Goal: Register for event/course

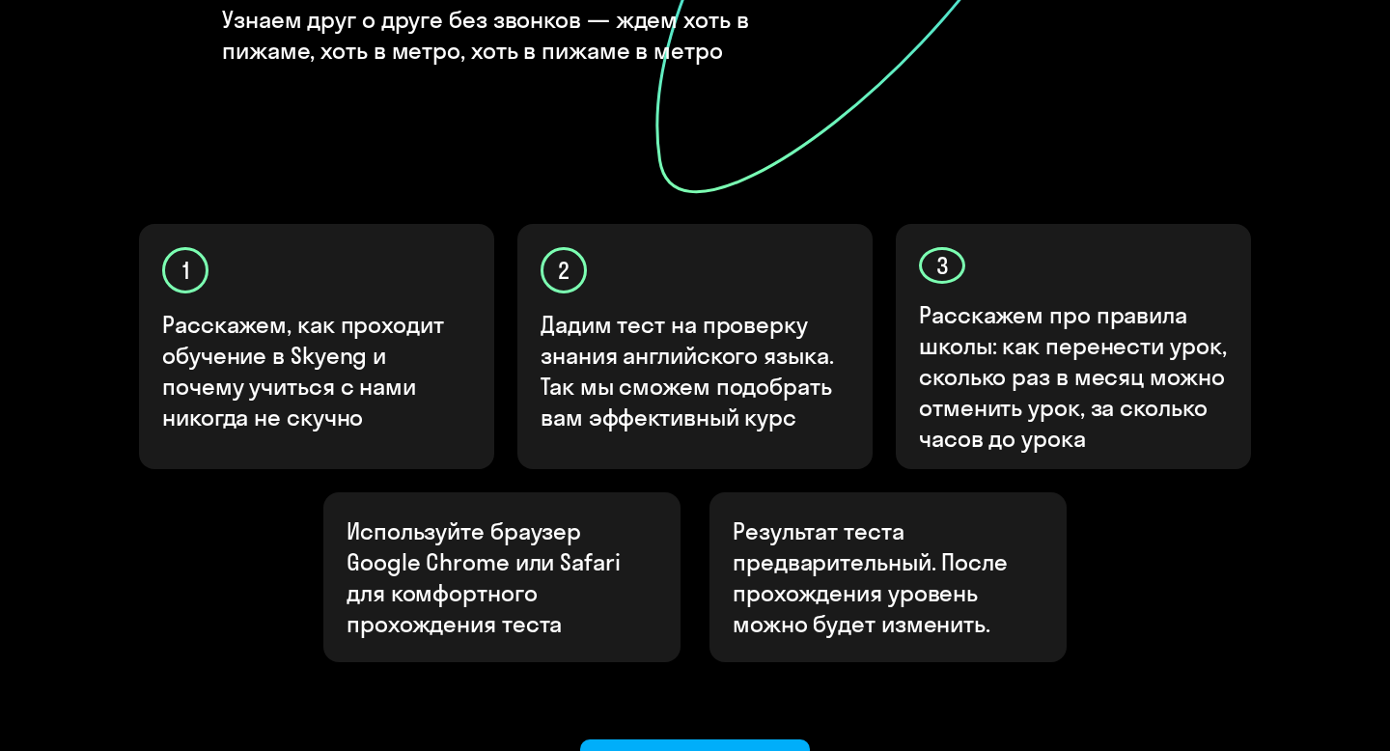
scroll to position [643, 0]
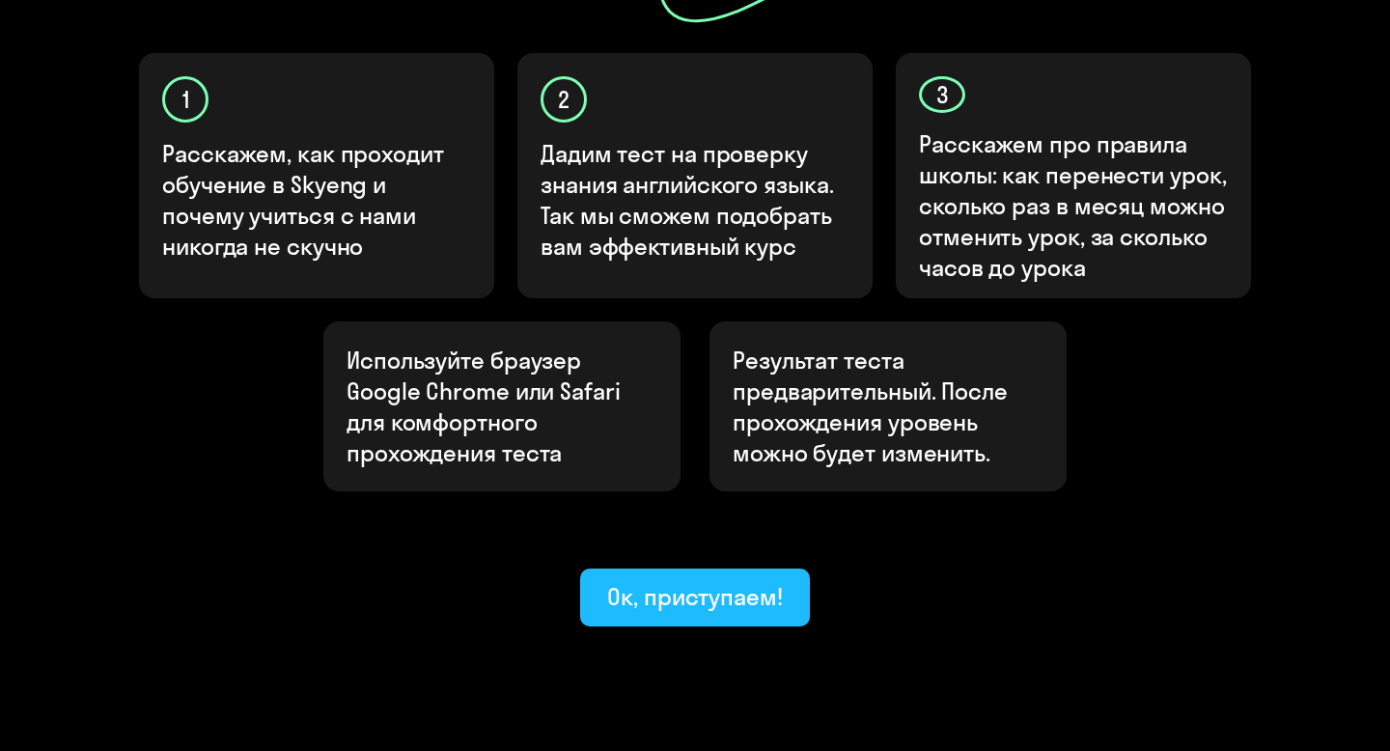
click at [734, 581] on div "Ок, приступаем!" at bounding box center [695, 596] width 176 height 31
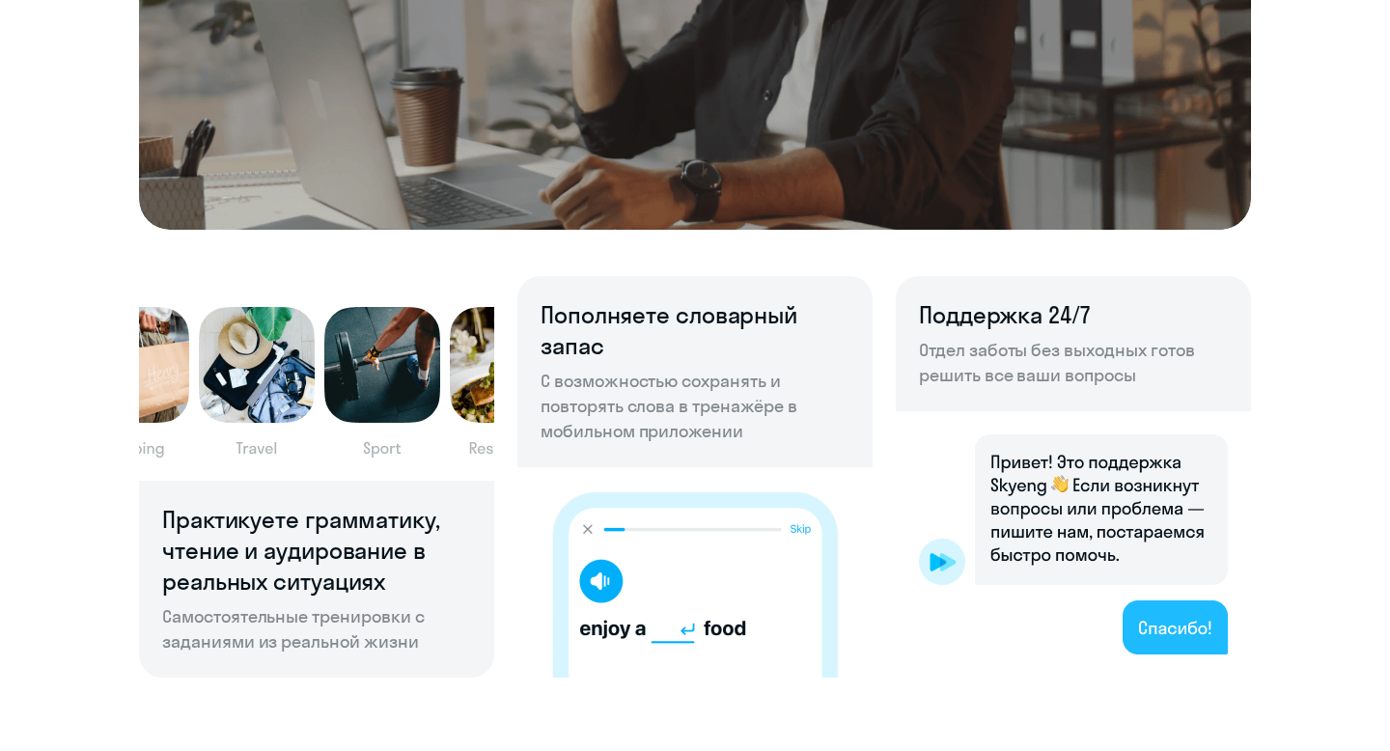
scroll to position [1174, 0]
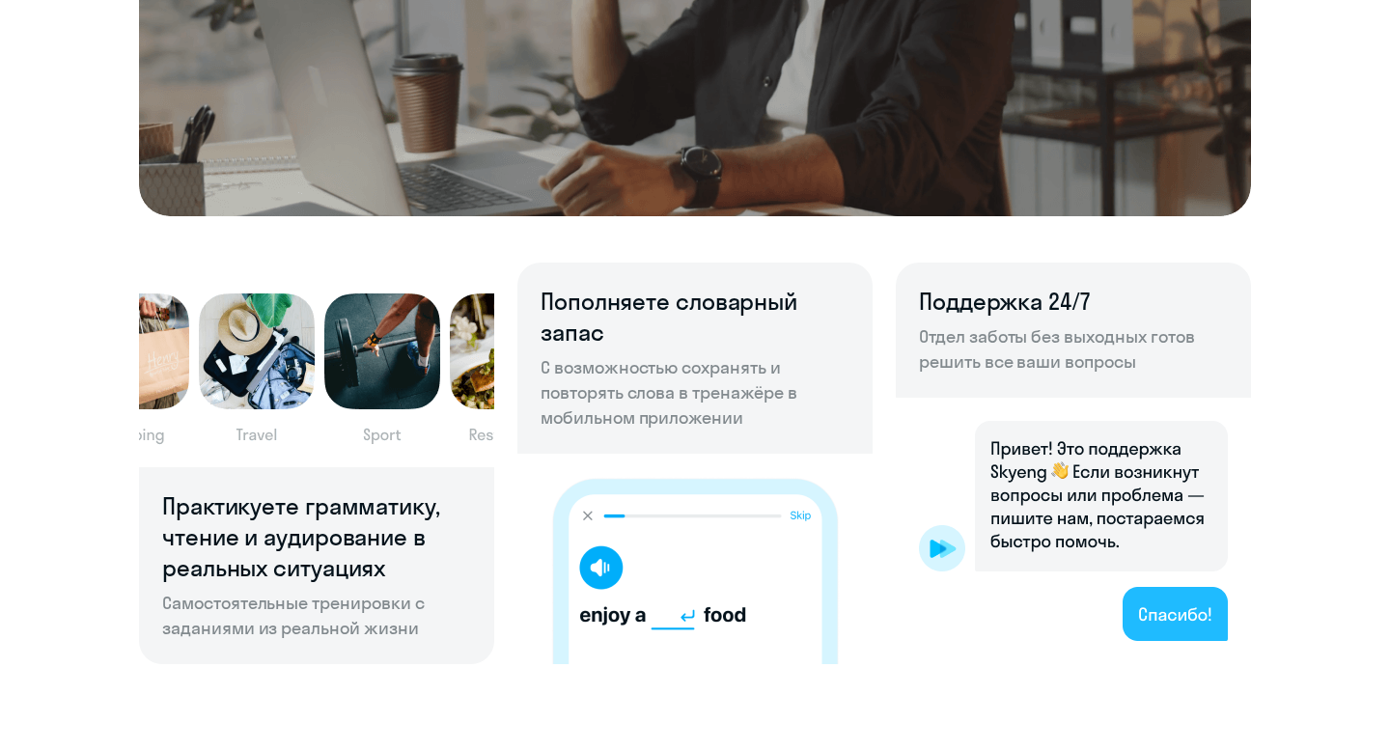
click at [657, 378] on p "С возможностью сохранять и повторять слова в тренажёре в мобильном приложении" at bounding box center [695, 392] width 309 height 75
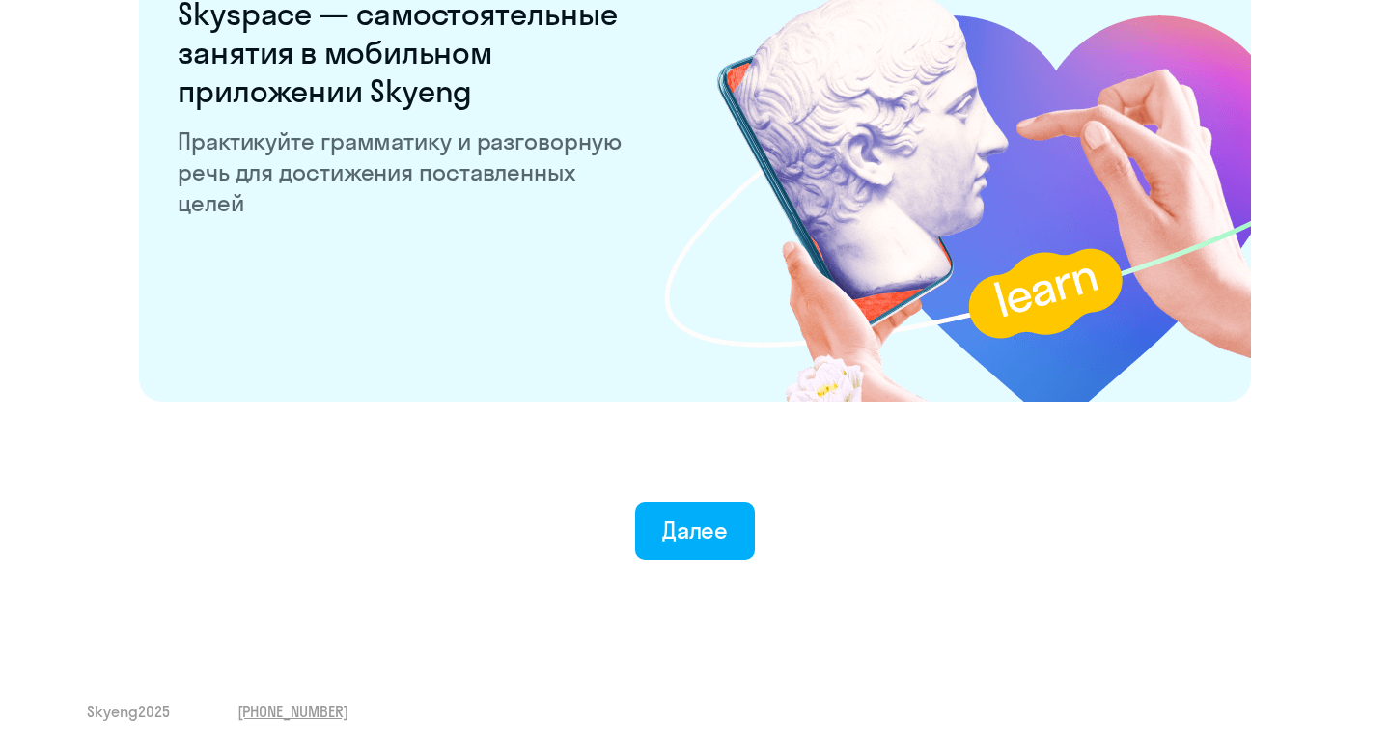
scroll to position [3723, 0]
click at [714, 519] on div "Далее" at bounding box center [695, 529] width 67 height 31
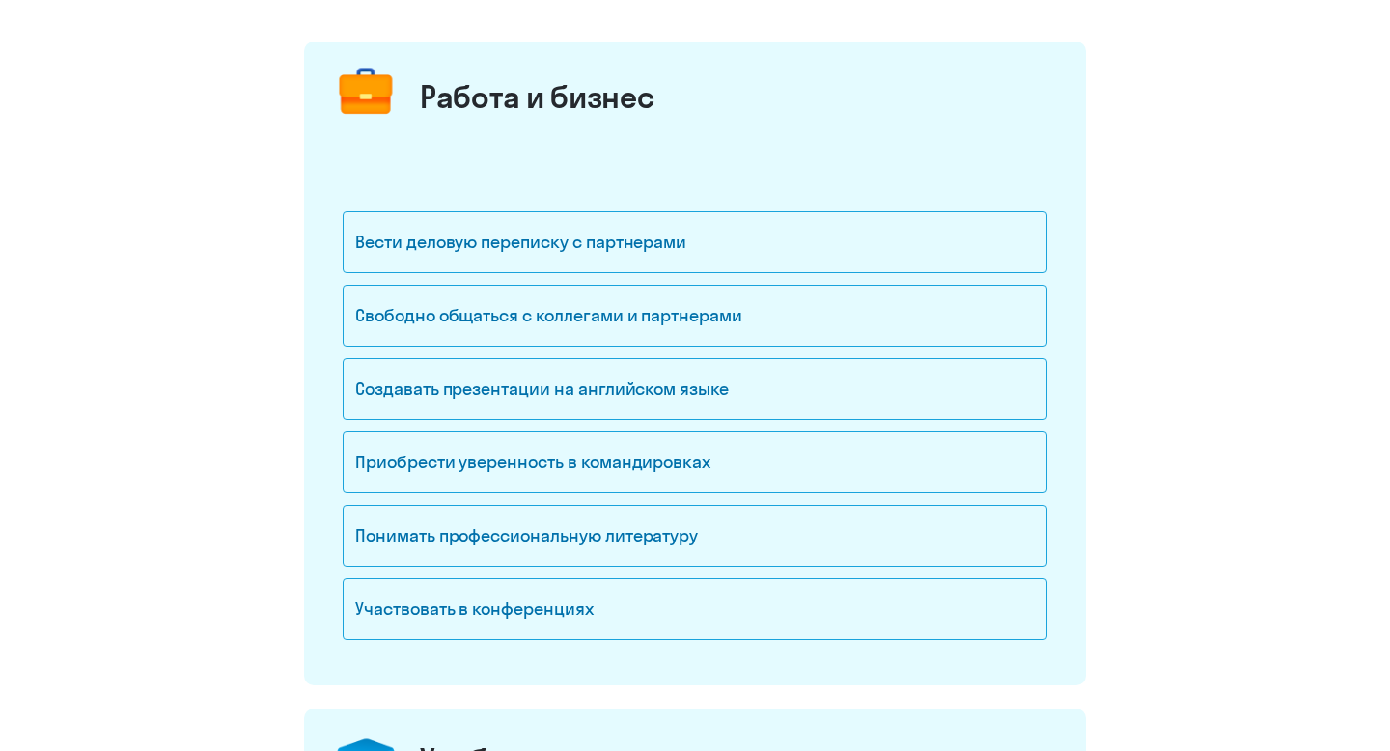
scroll to position [217, 0]
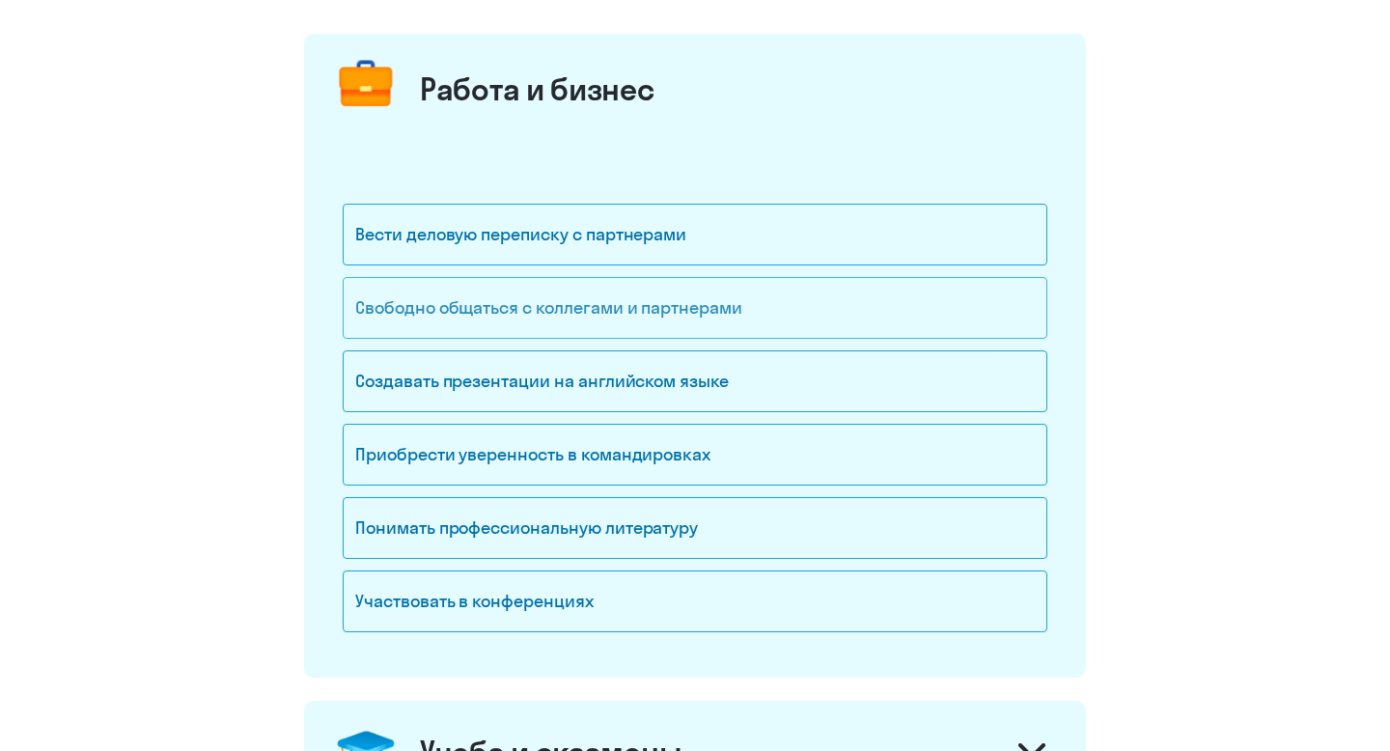
click at [636, 321] on div "Свободно общаться с коллегами и партнерами" at bounding box center [695, 308] width 705 height 62
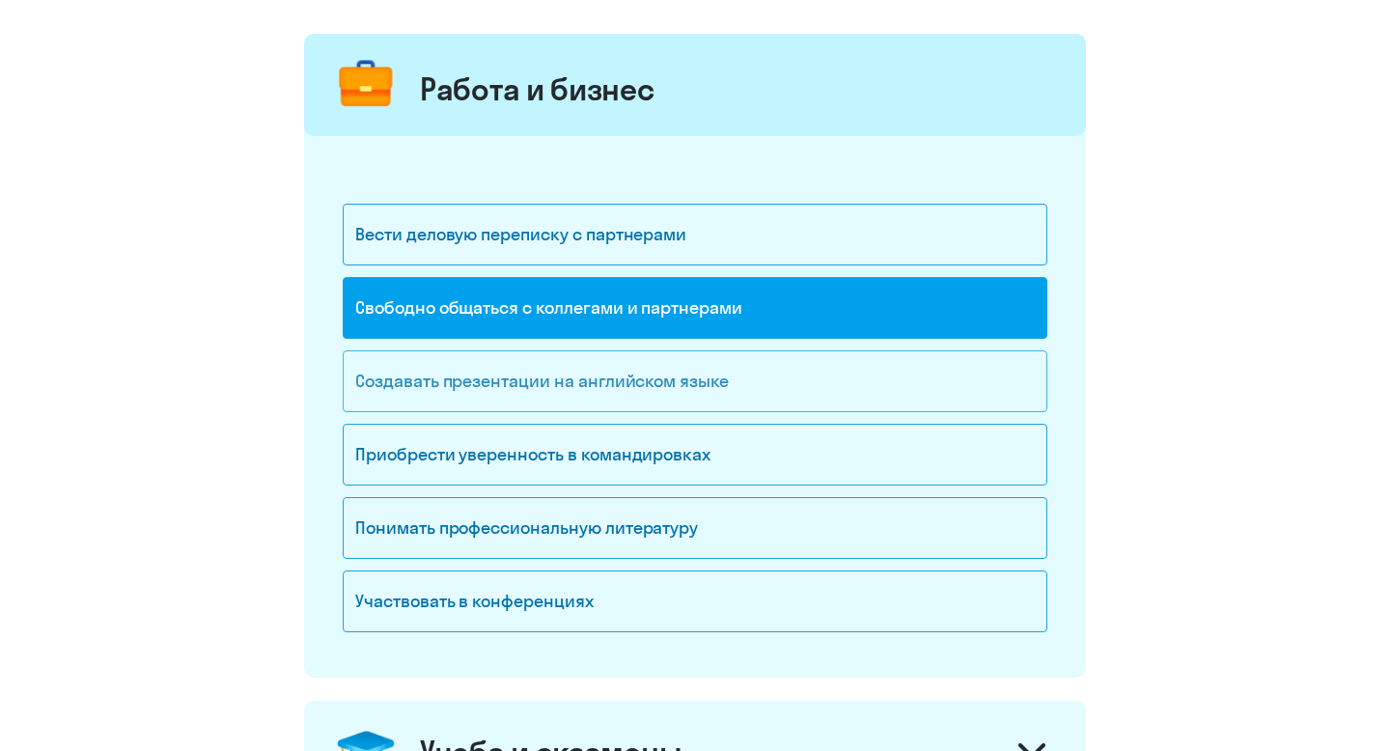
click at [649, 361] on div "Создавать презентации на английском языке" at bounding box center [695, 381] width 705 height 62
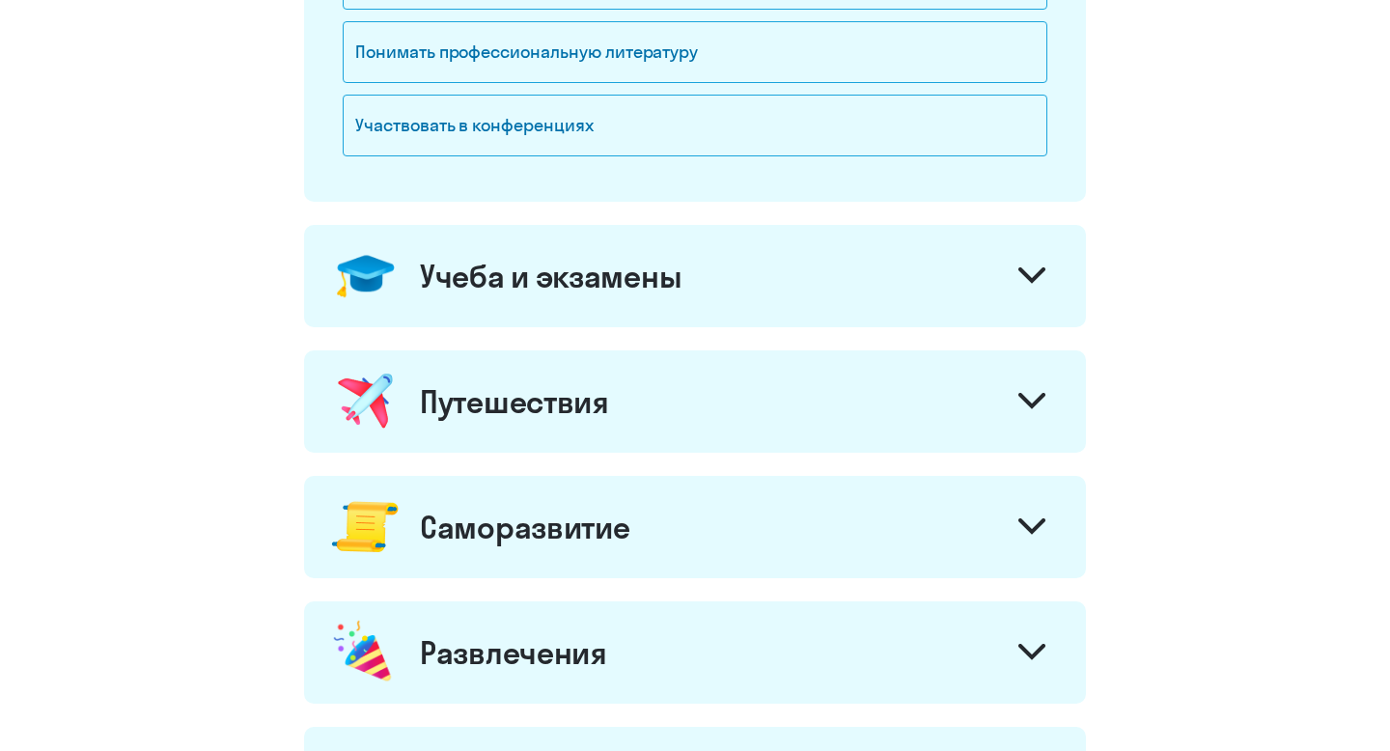
scroll to position [738, 0]
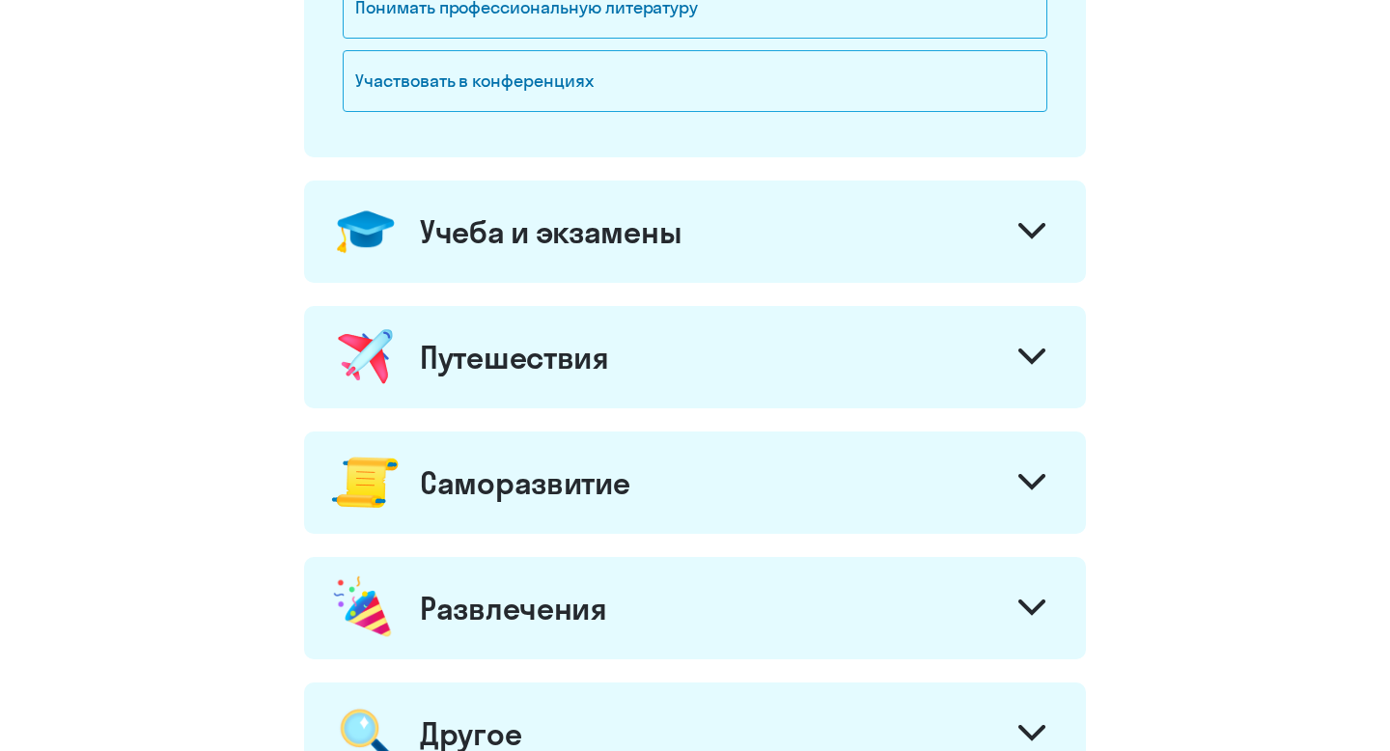
click at [804, 364] on div "Путешествия" at bounding box center [695, 357] width 782 height 102
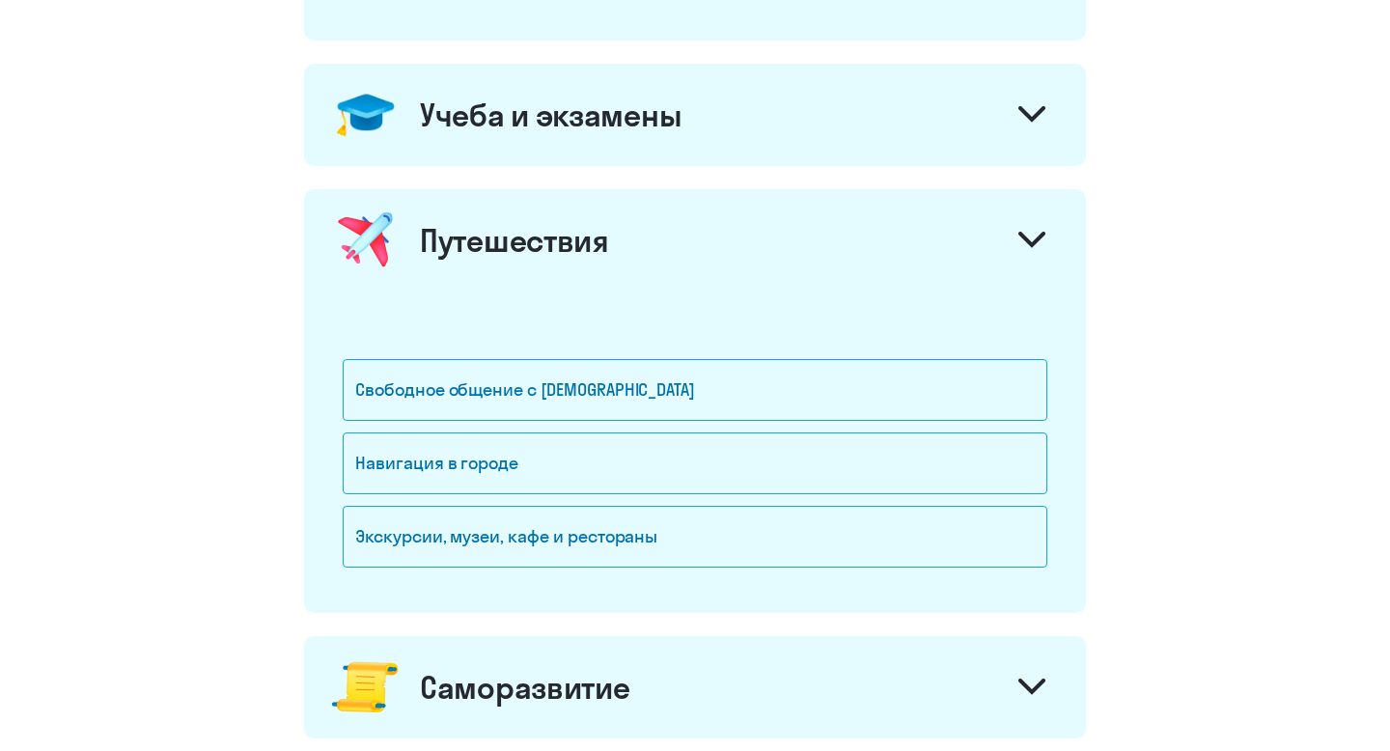
scroll to position [867, 0]
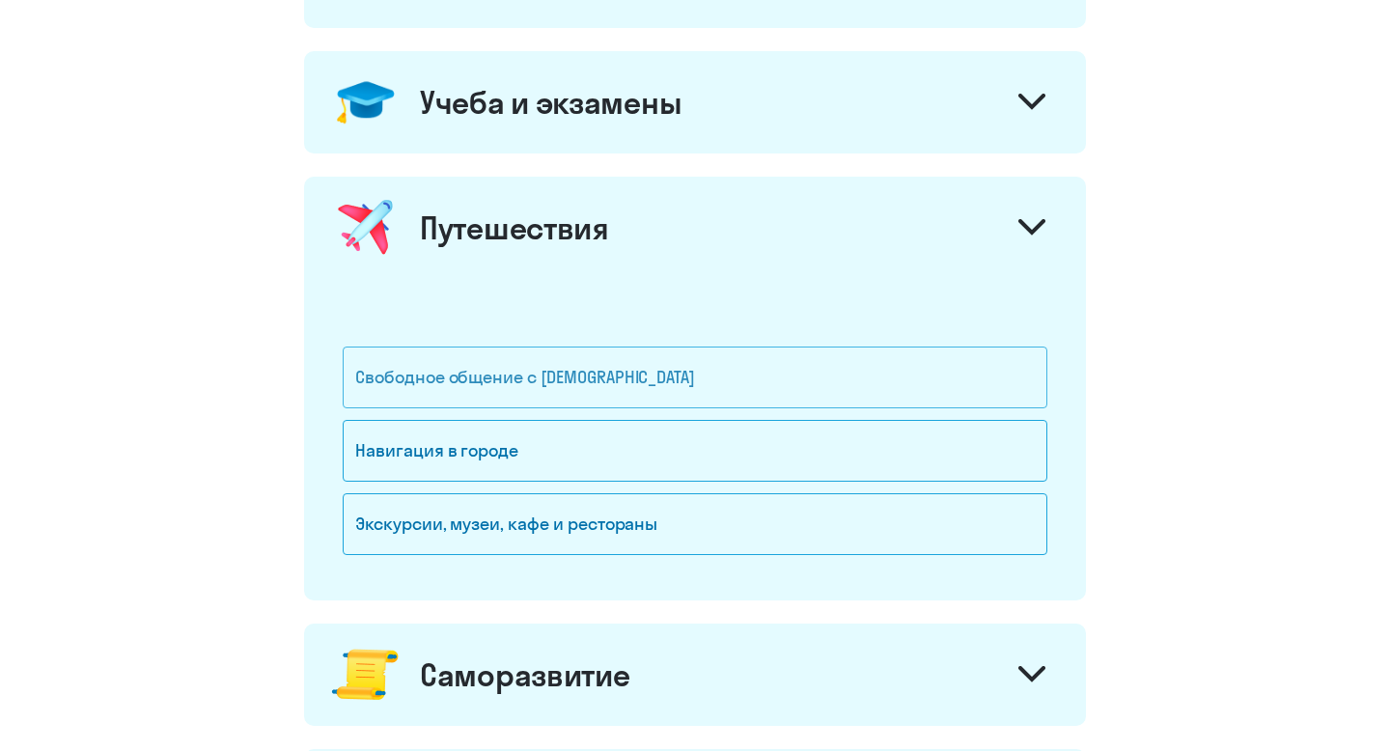
click at [673, 375] on div "Свободное общение с [DEMOGRAPHIC_DATA]" at bounding box center [695, 378] width 705 height 62
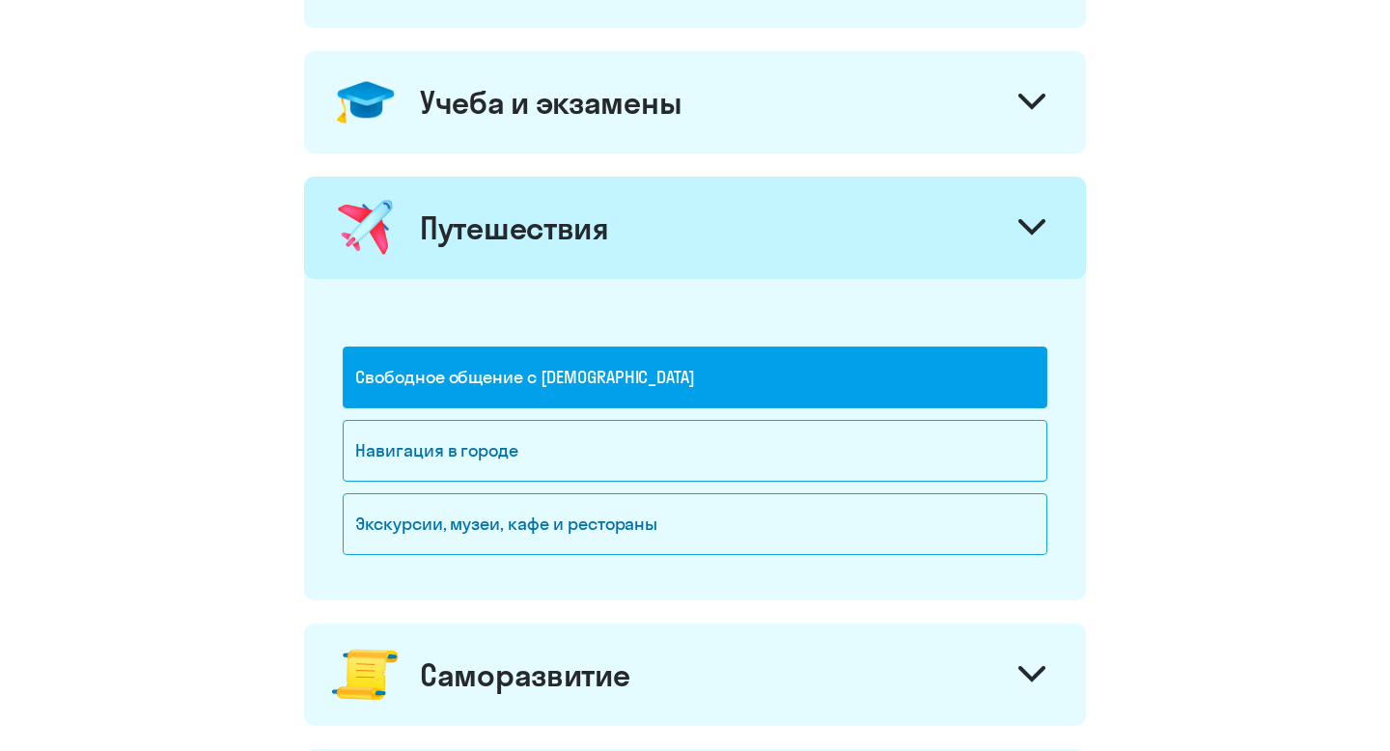
click at [823, 218] on div "Путешествия" at bounding box center [695, 228] width 782 height 102
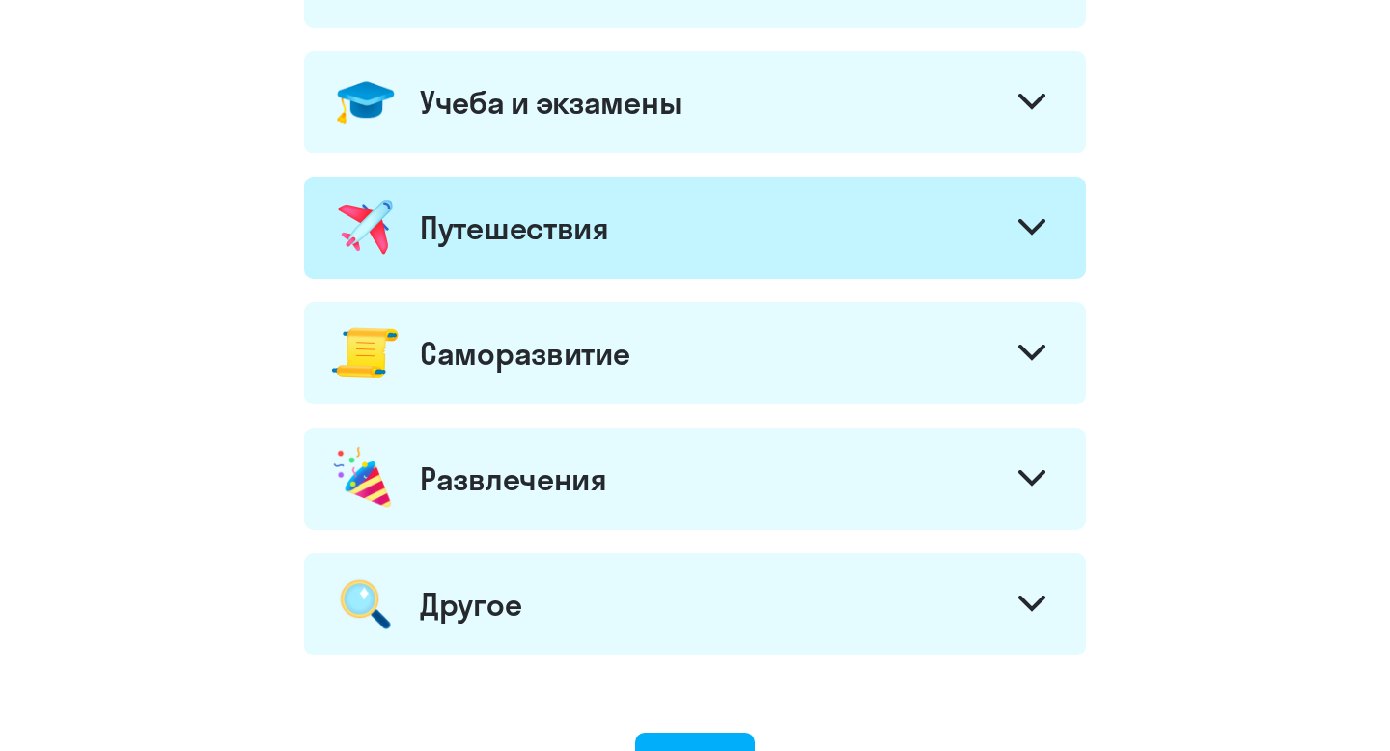
scroll to position [903, 0]
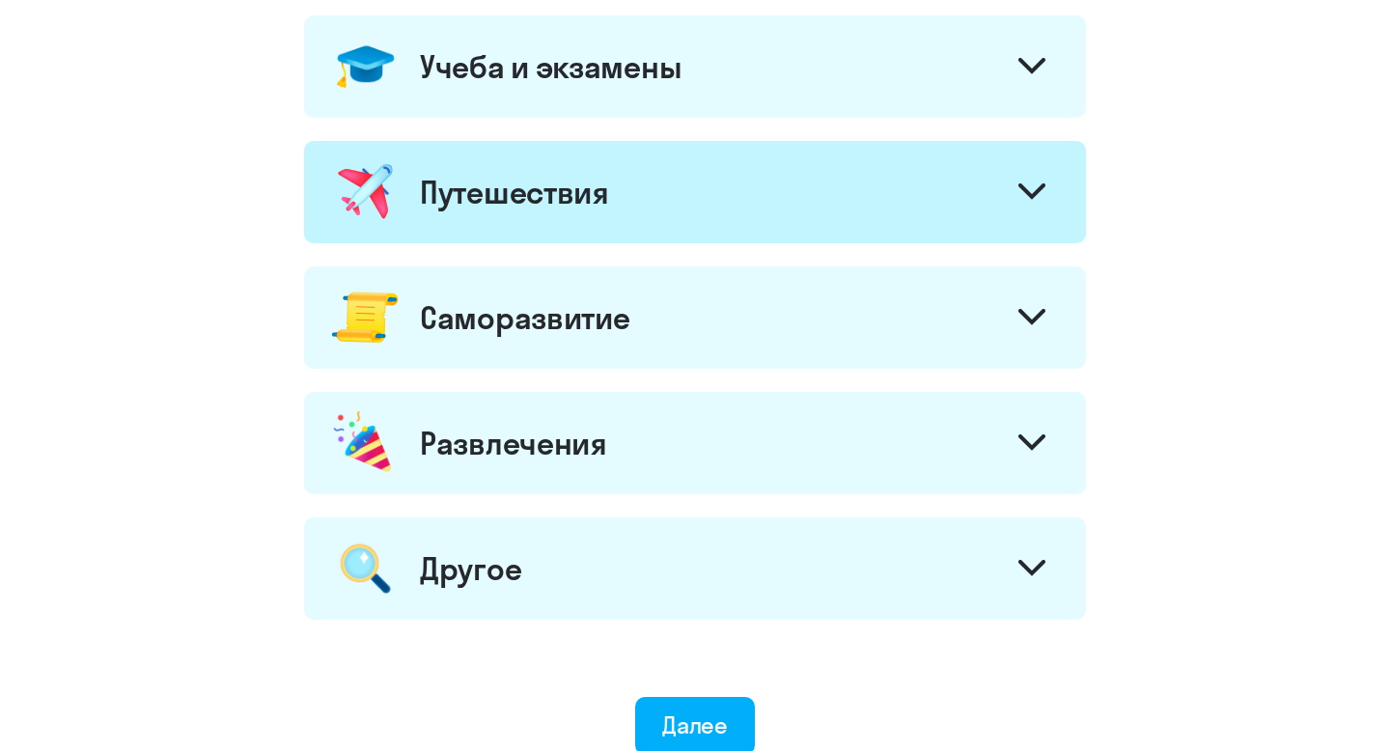
click at [757, 332] on div "Саморазвитие" at bounding box center [695, 317] width 782 height 102
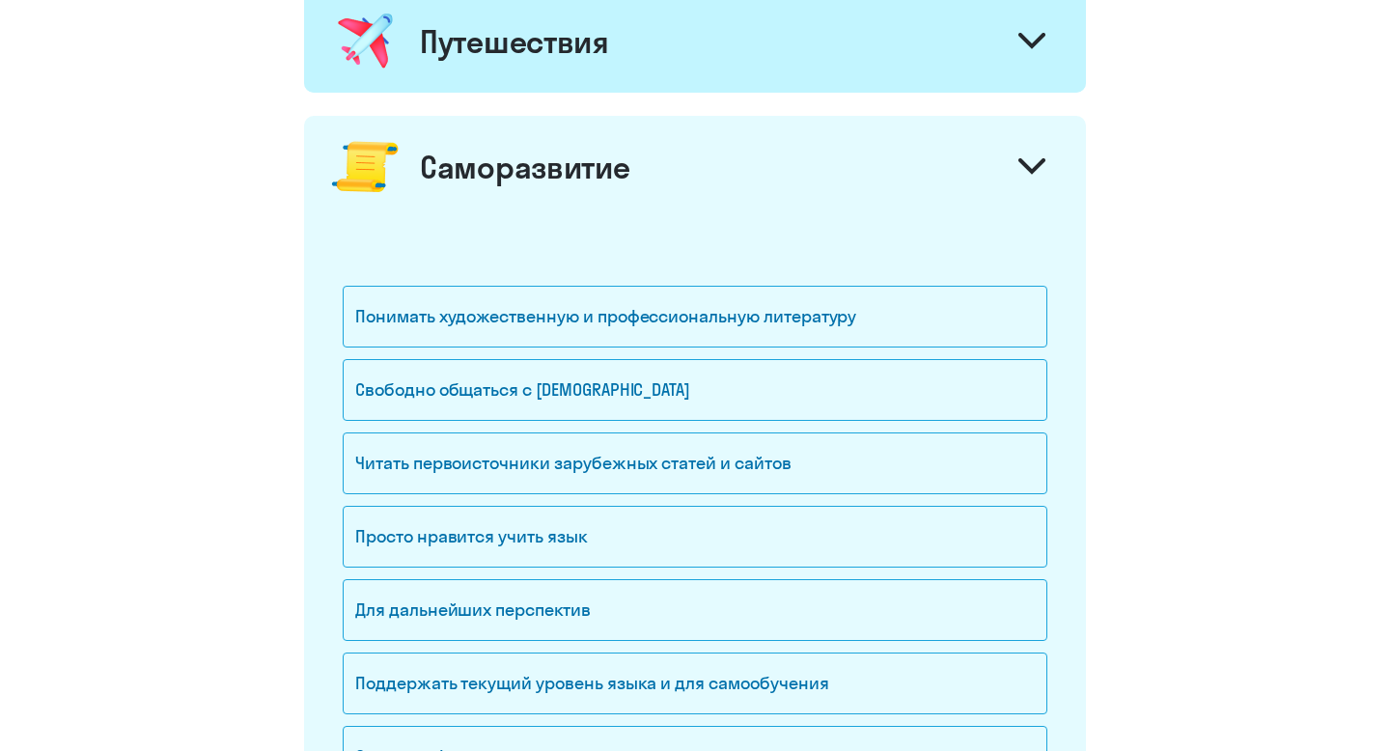
scroll to position [1058, 0]
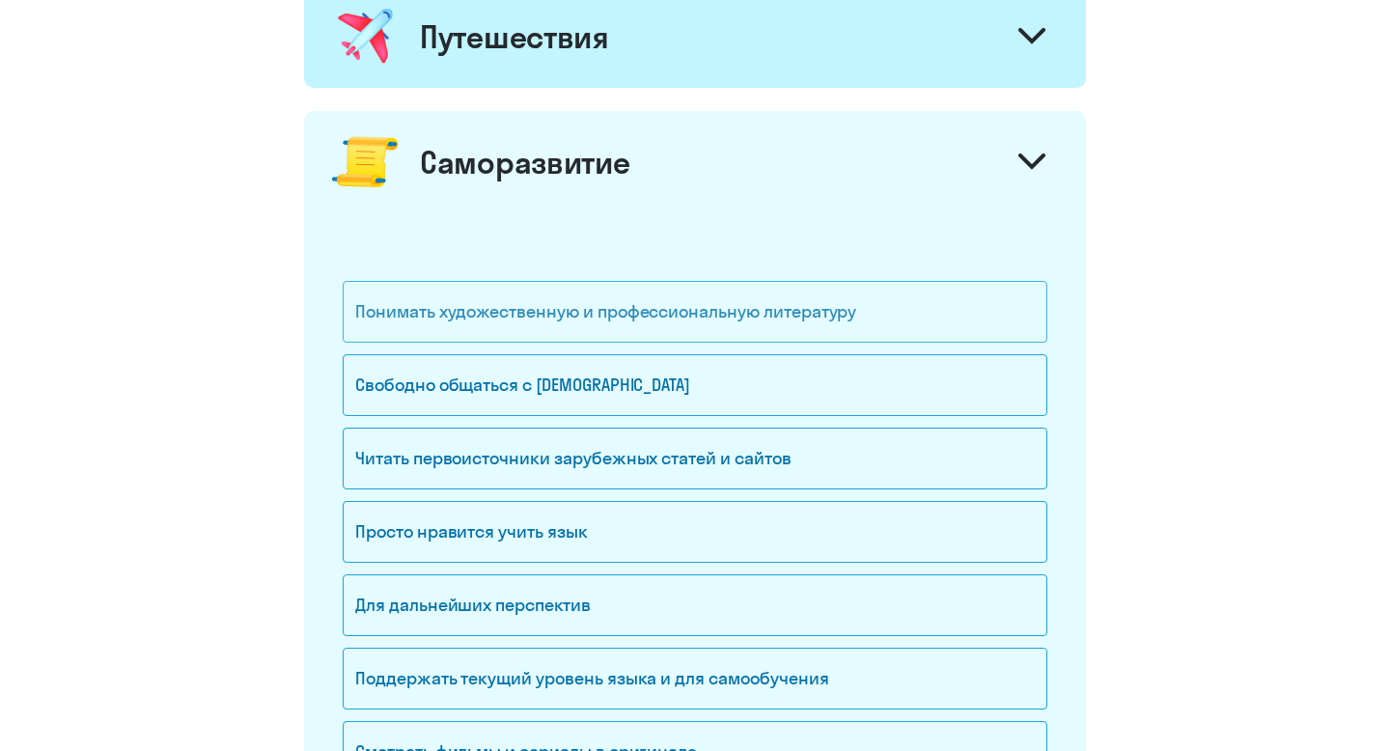
click at [724, 320] on div "Понимать художественную и профессиональную литературу" at bounding box center [695, 312] width 705 height 62
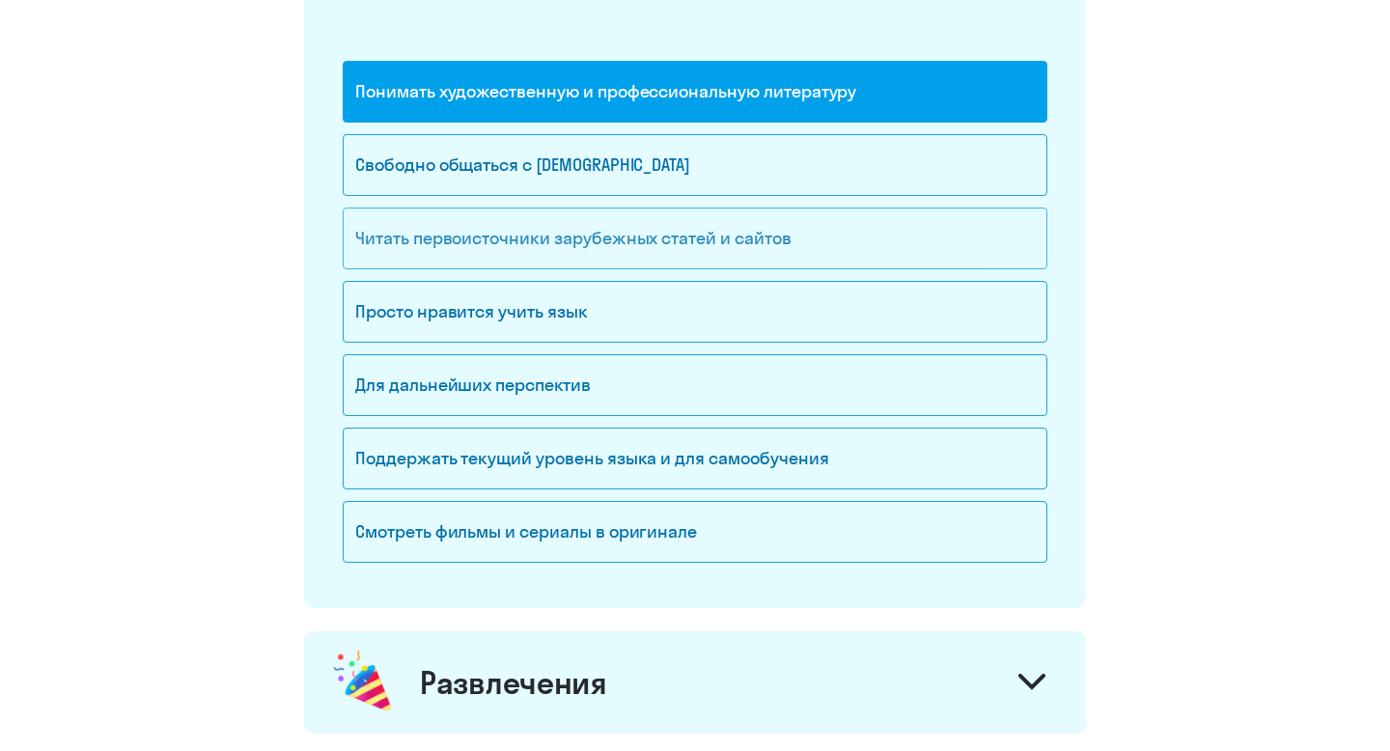
scroll to position [1279, 0]
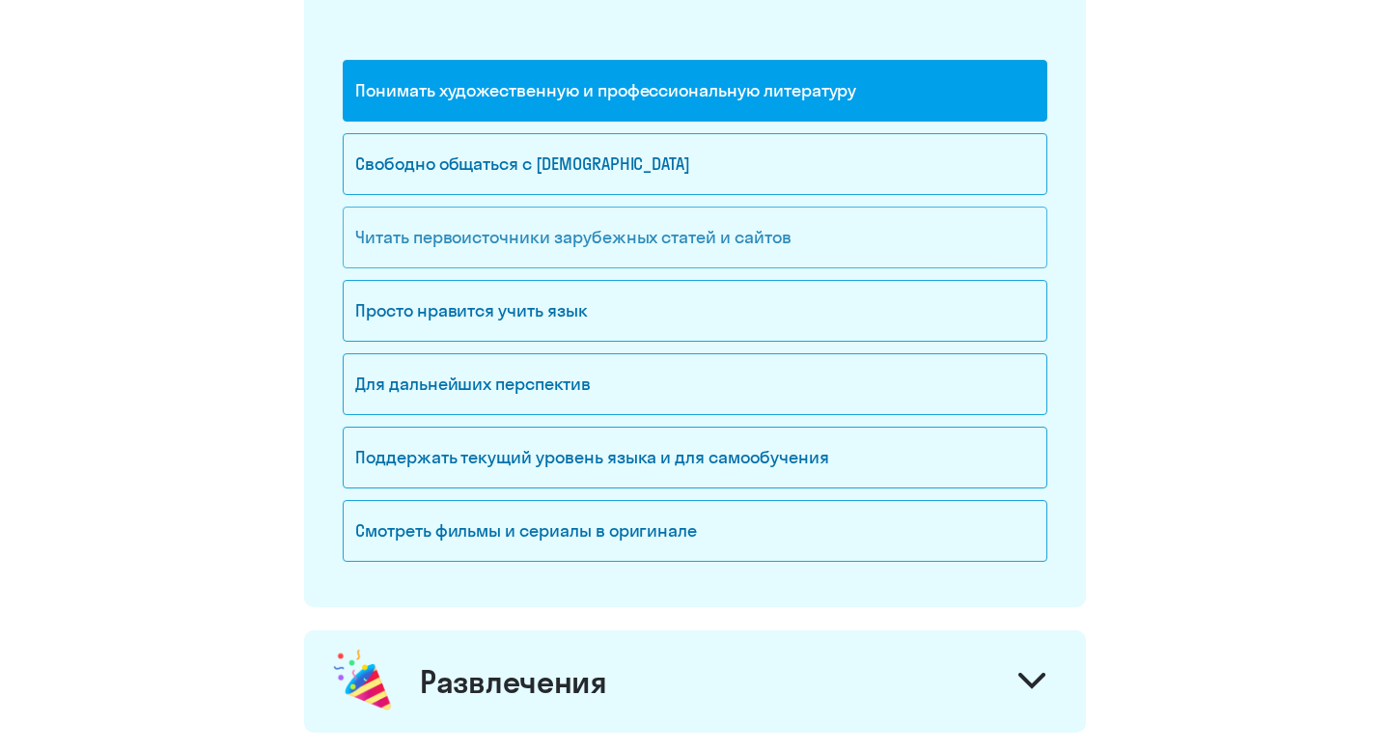
click at [690, 234] on div "Читать первоисточники зарубежных статей и сайтов" at bounding box center [695, 238] width 705 height 62
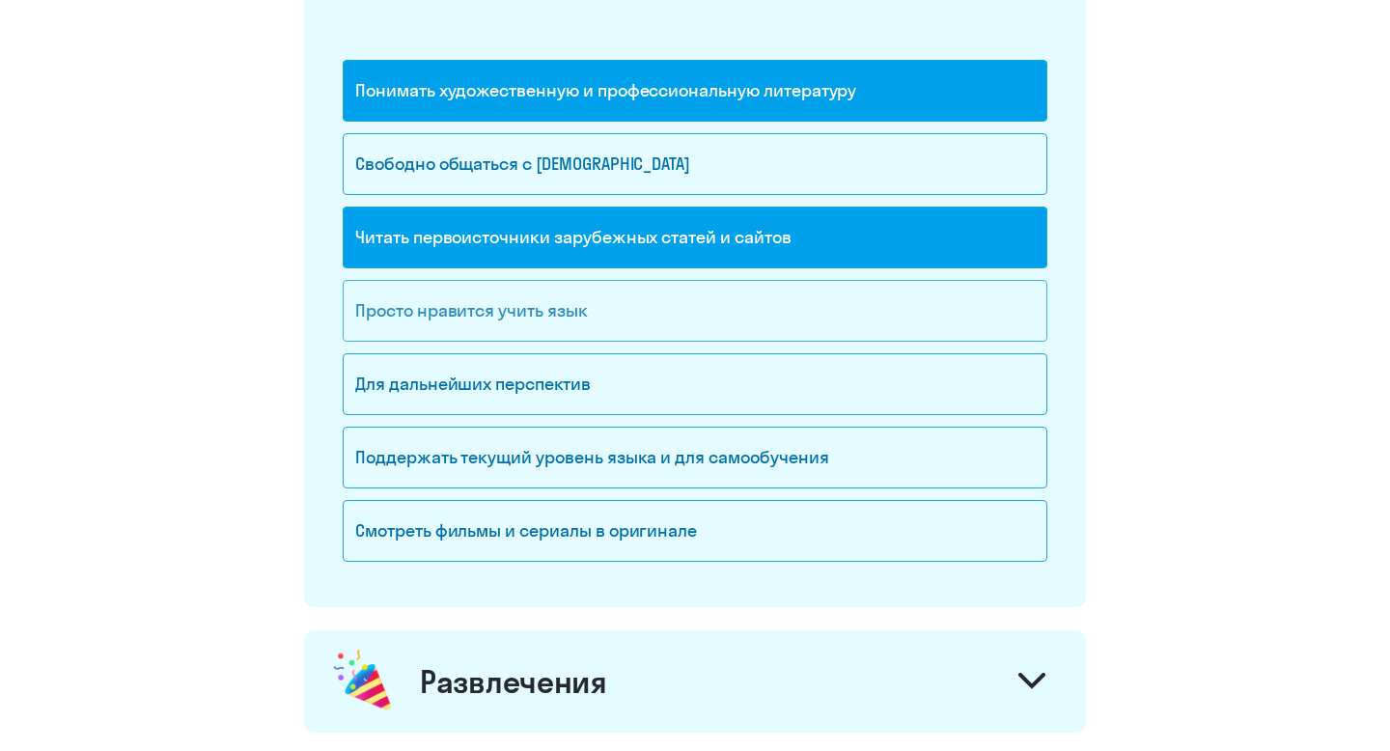
click at [548, 300] on div "Просто нравится учить язык" at bounding box center [695, 311] width 705 height 62
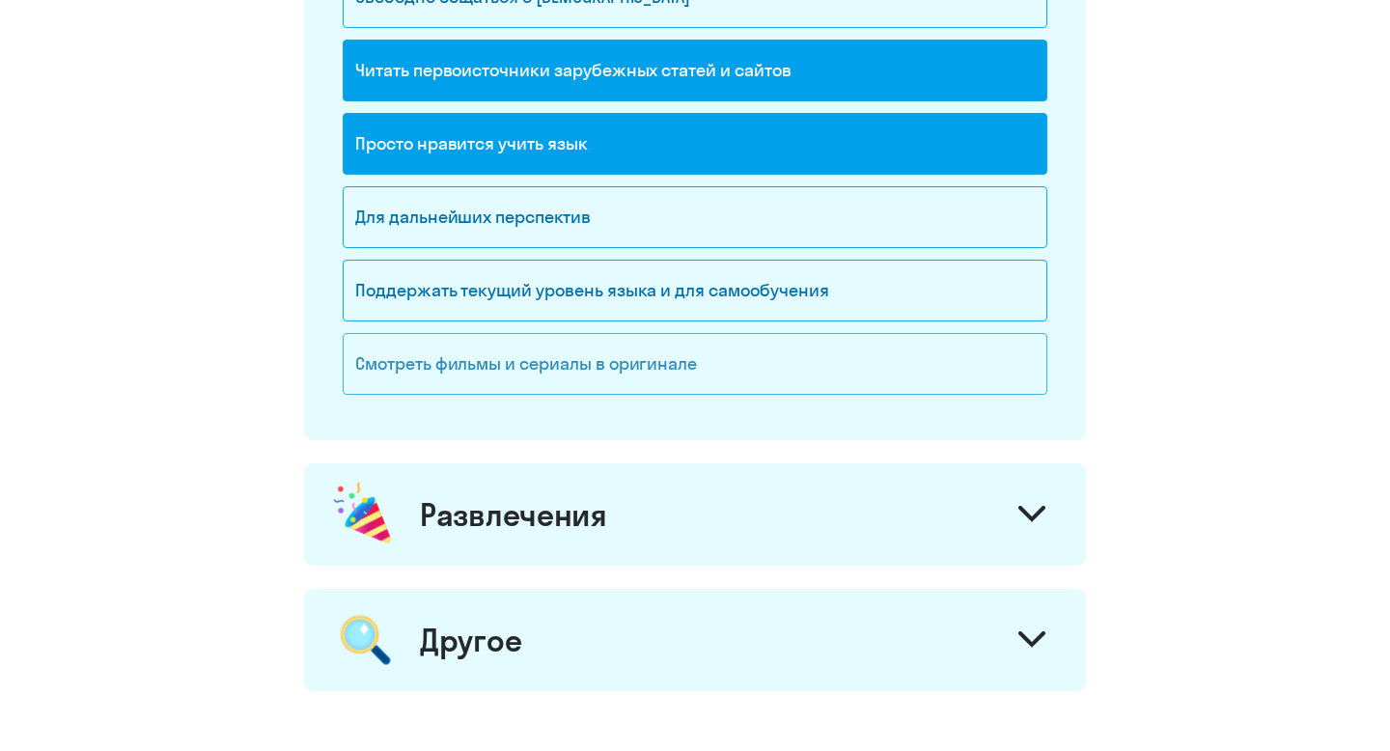
scroll to position [1508, 0]
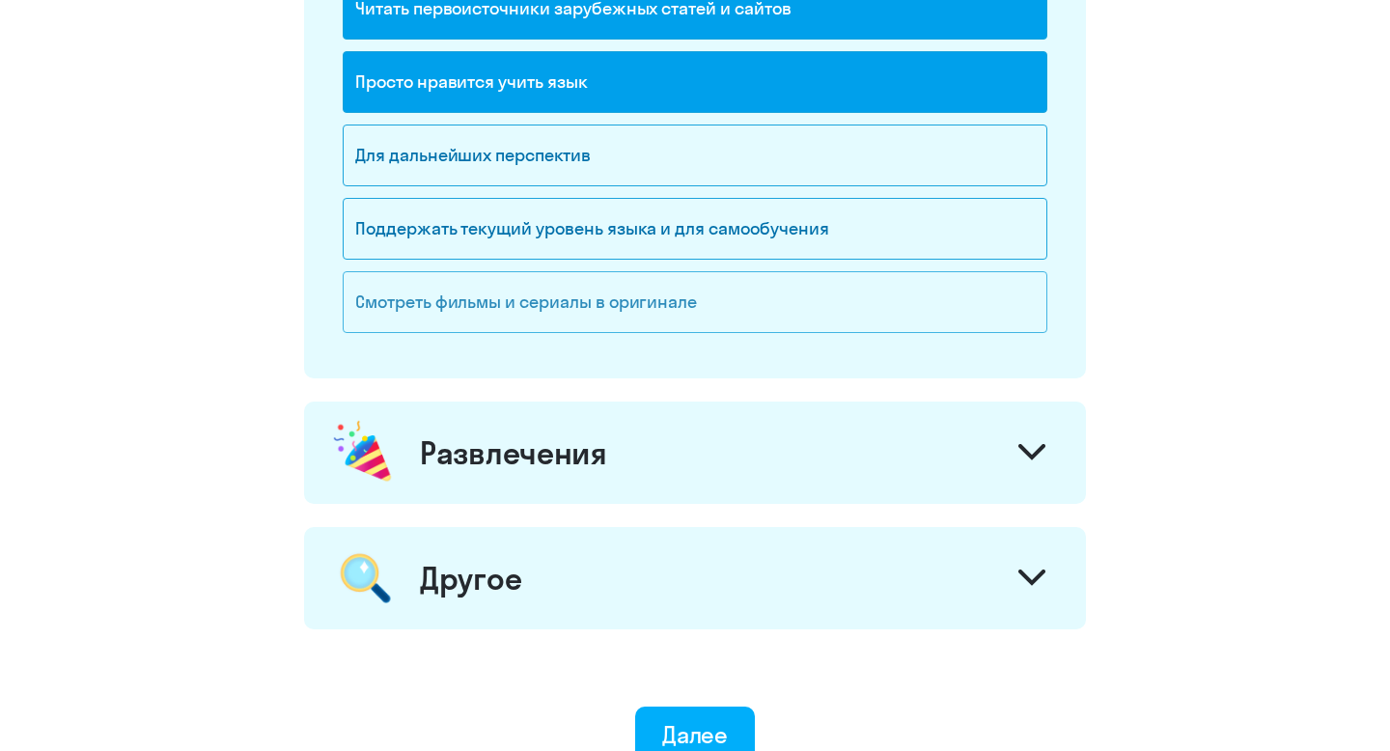
click at [653, 295] on div "Смотреть фильмы и сериалы в оригинале" at bounding box center [695, 302] width 705 height 62
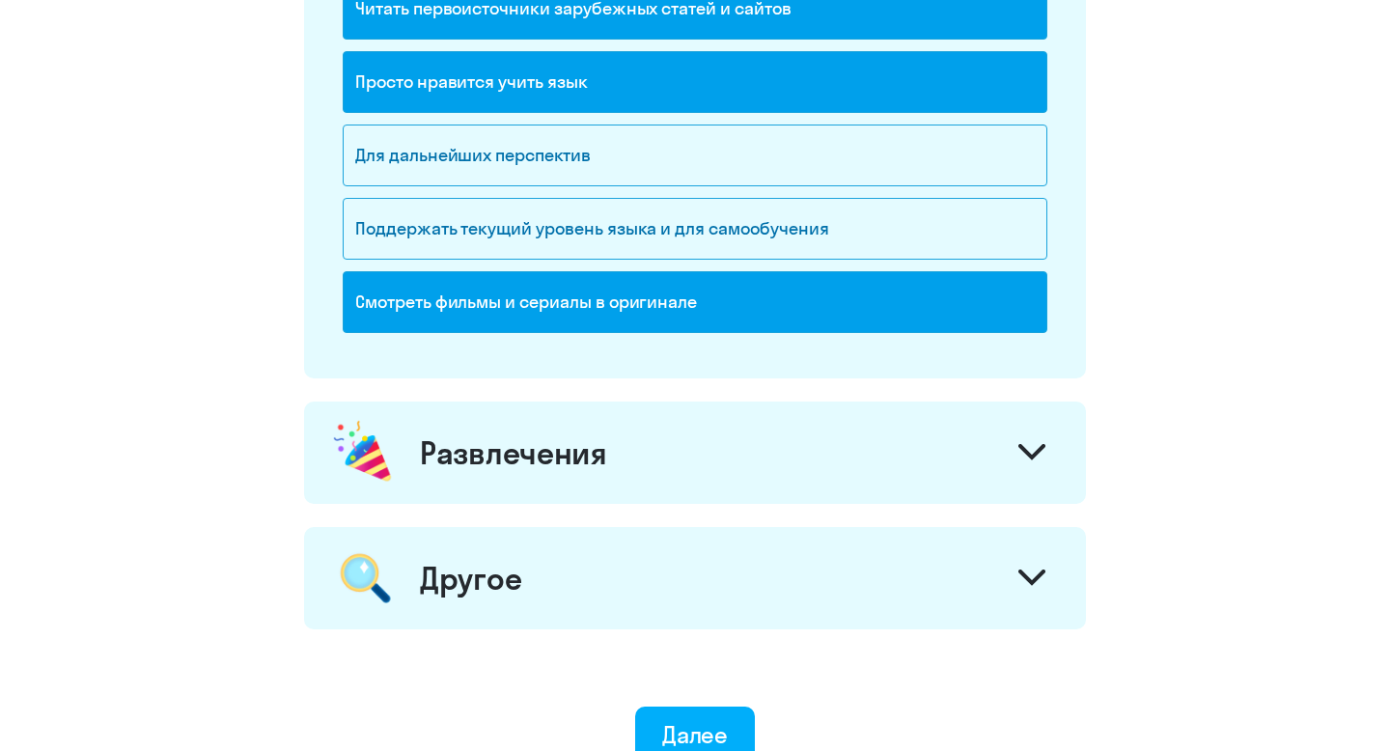
click at [707, 448] on div "Развлечения" at bounding box center [695, 453] width 782 height 102
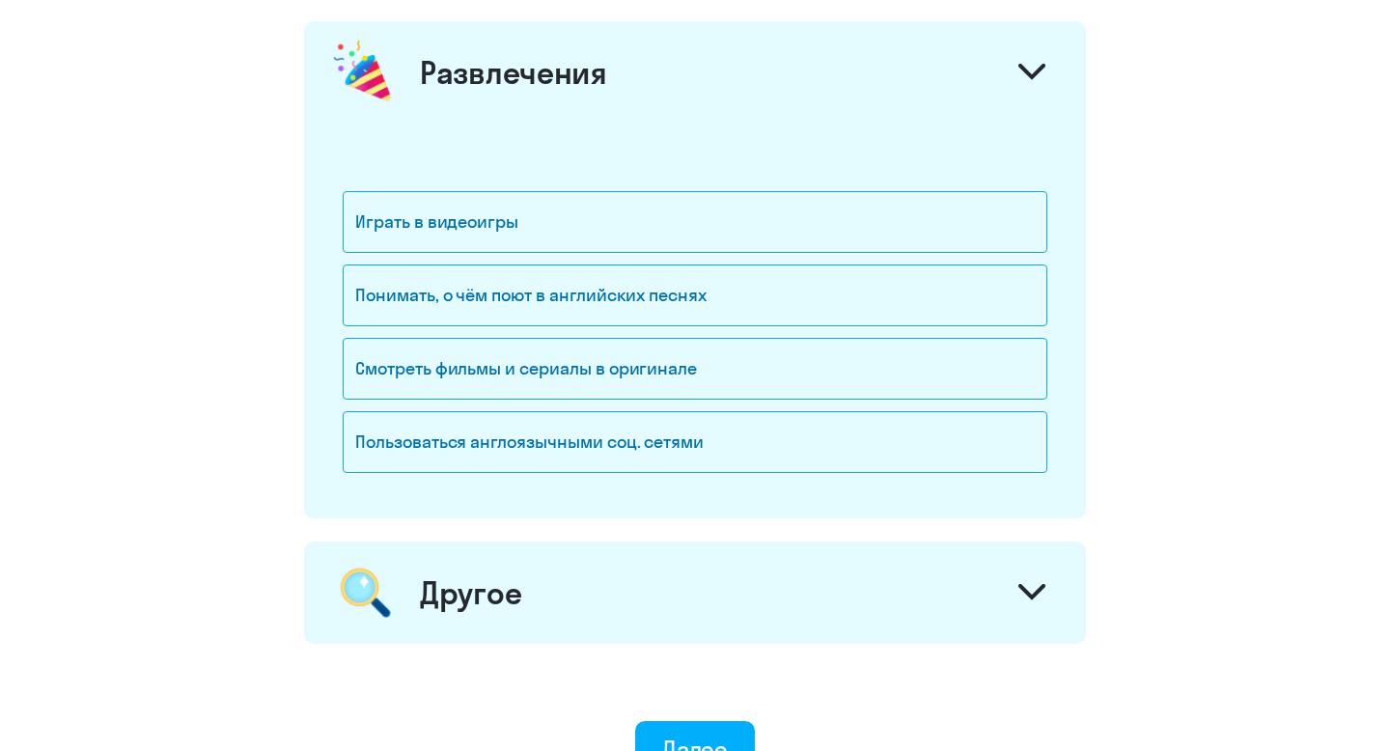
scroll to position [1889, 0]
click at [659, 375] on div "Смотреть фильмы и сериалы в оригинале" at bounding box center [695, 368] width 705 height 62
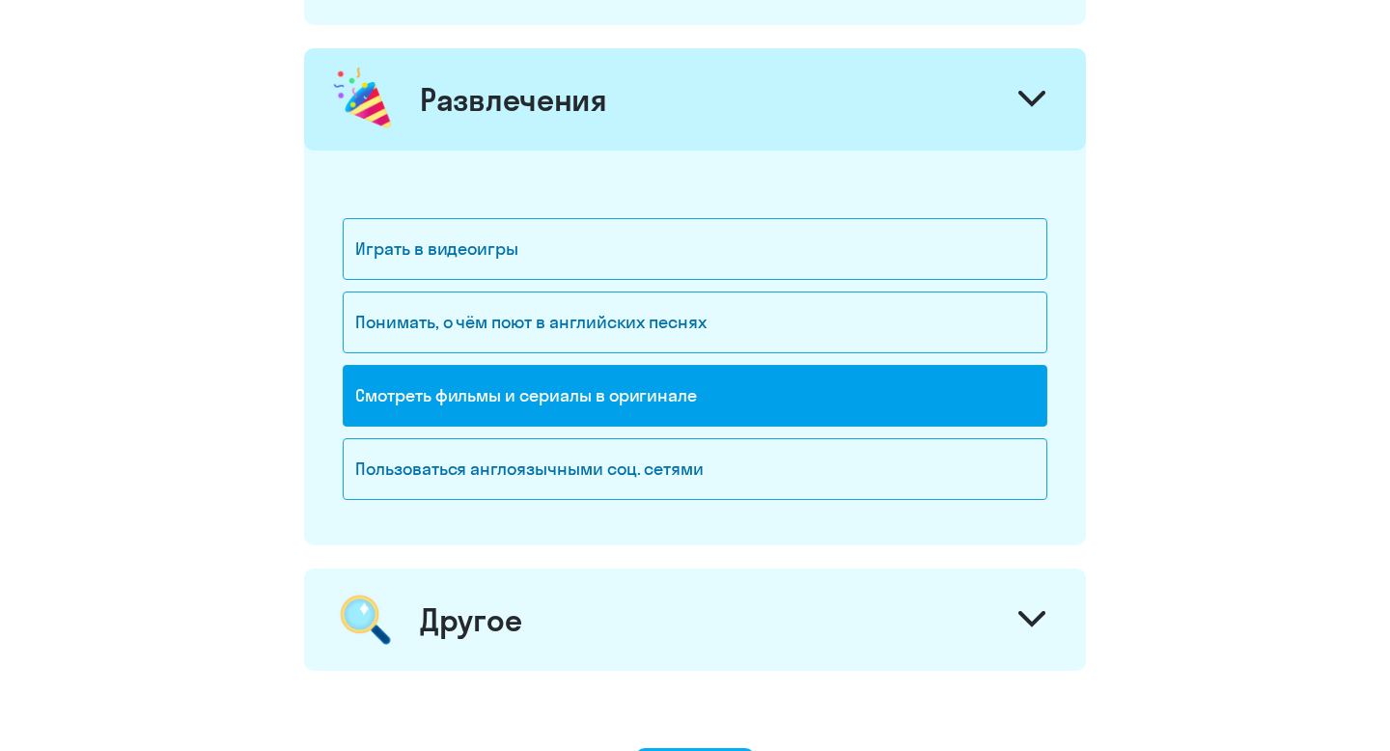
scroll to position [1940, 0]
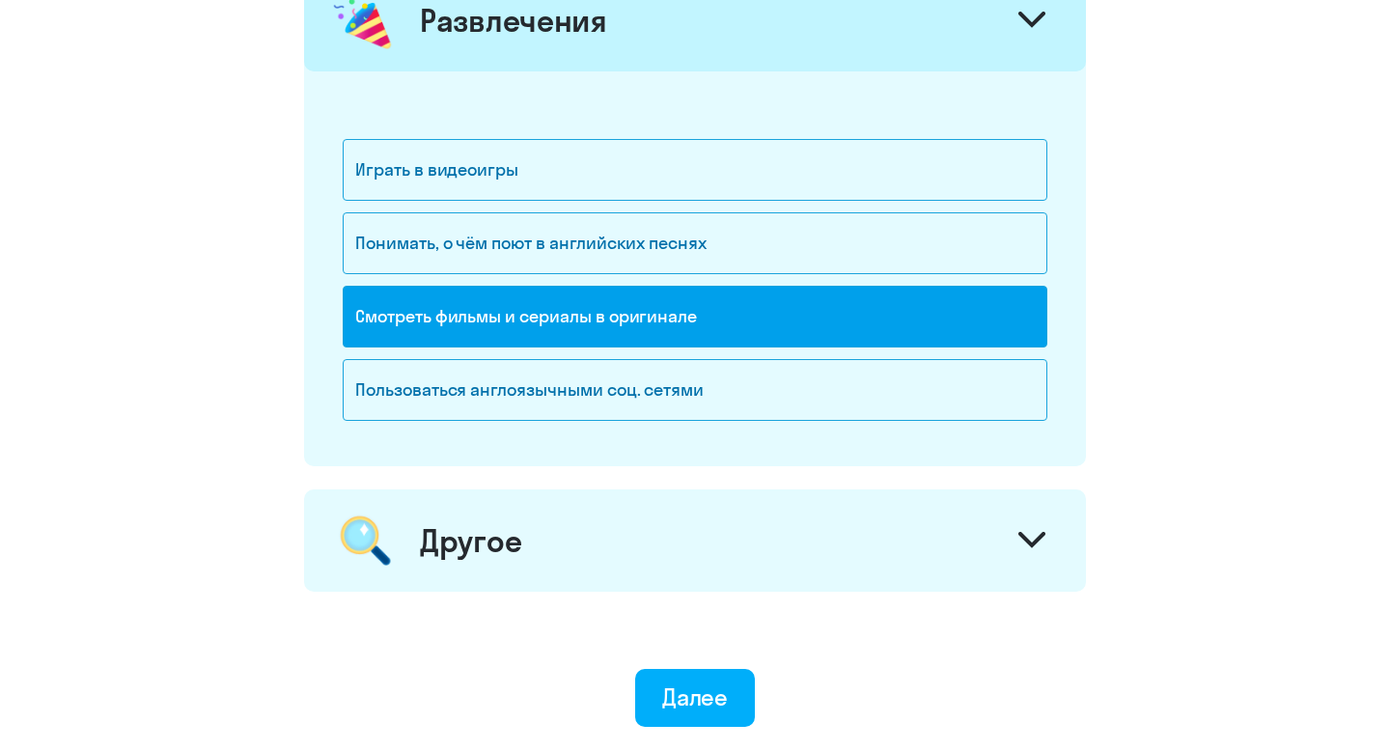
click at [721, 556] on div "Другое" at bounding box center [695, 540] width 782 height 102
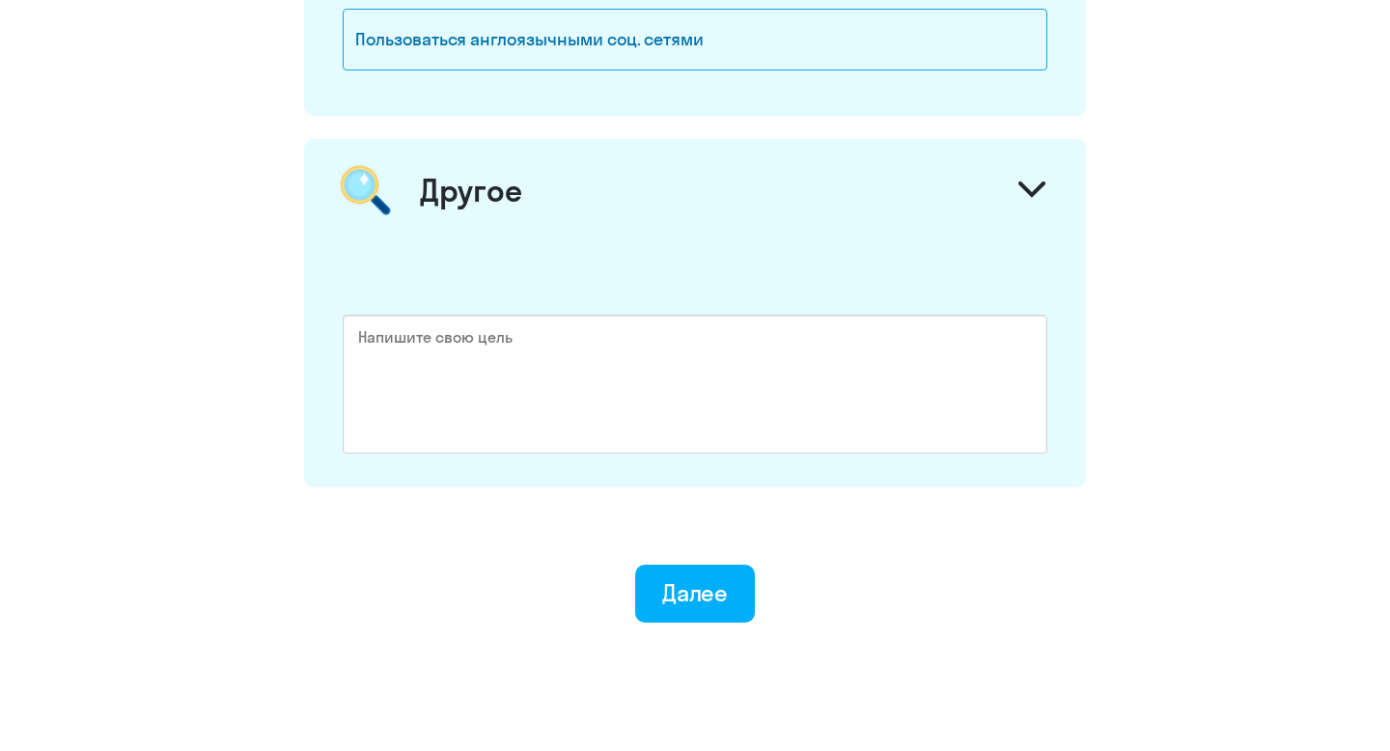
scroll to position [2347, 0]
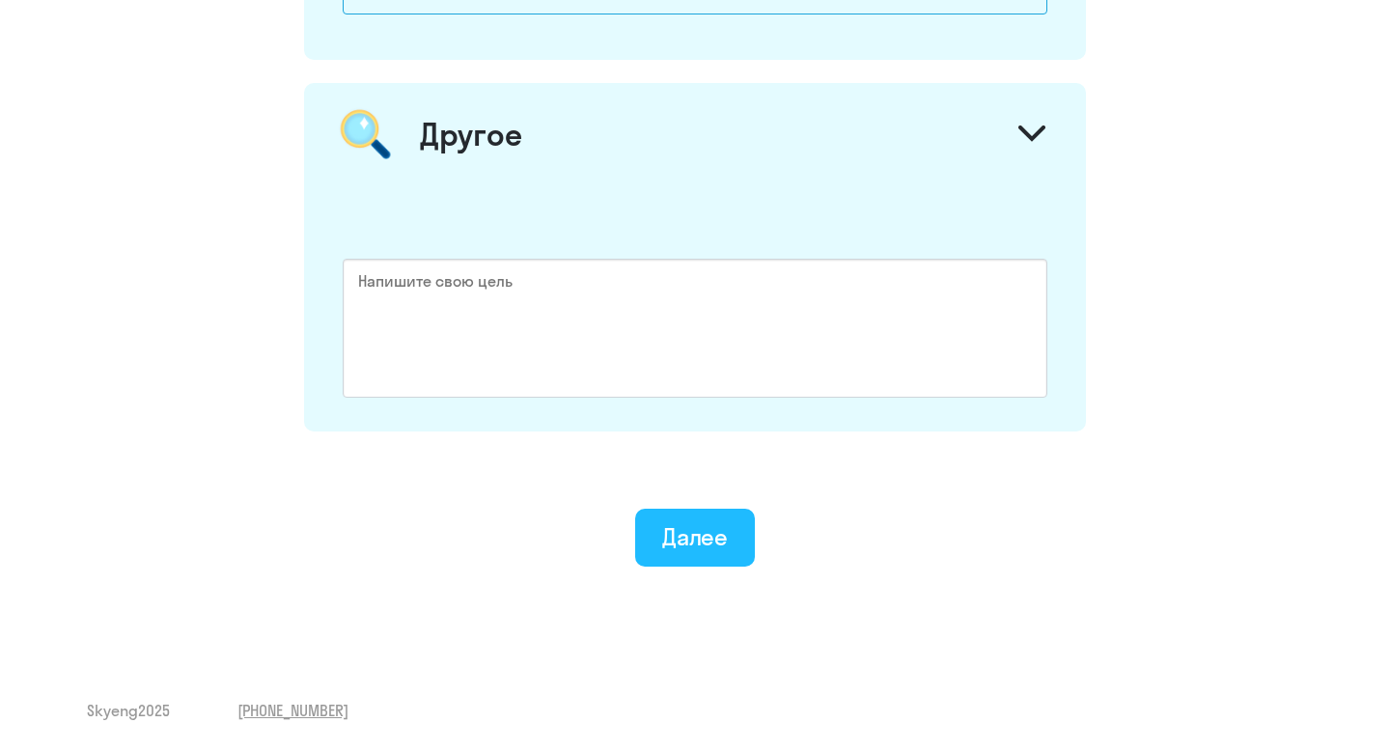
click at [710, 519] on button "Далее" at bounding box center [695, 538] width 121 height 58
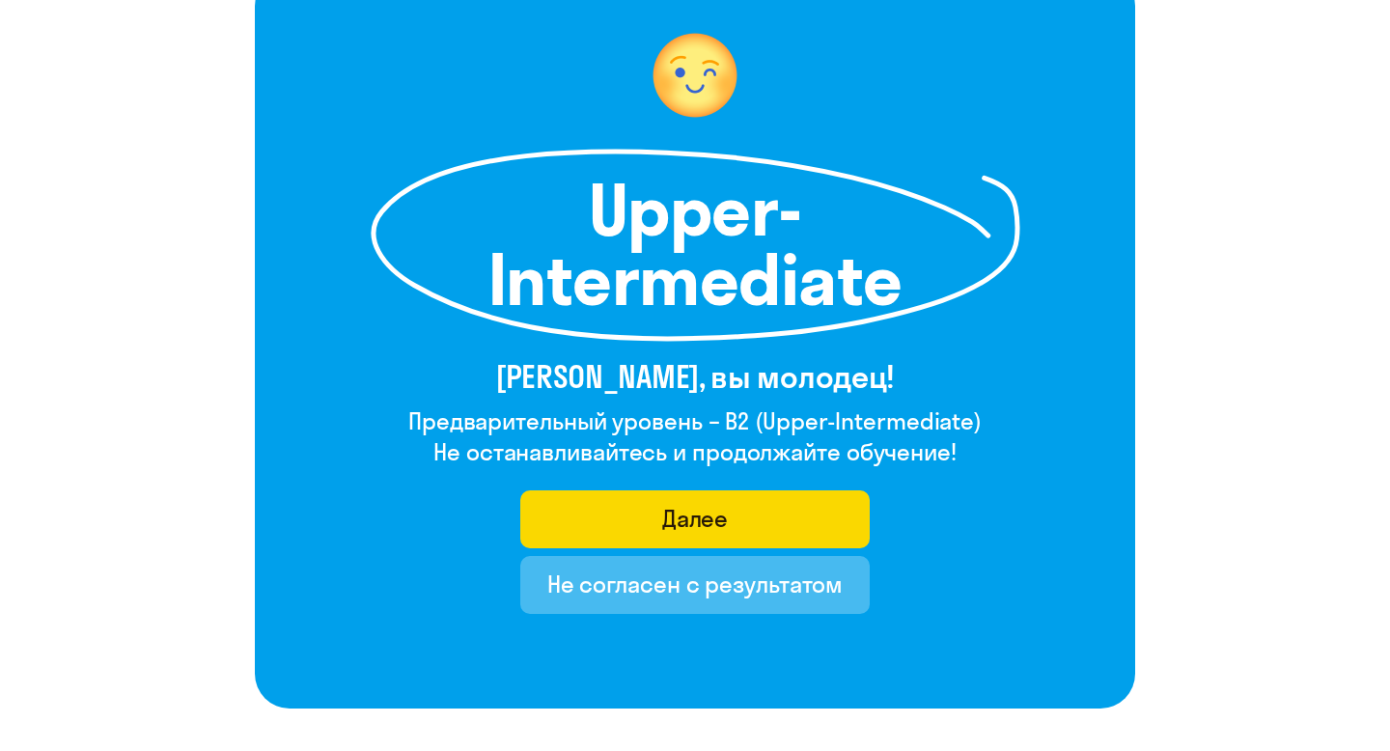
scroll to position [163, 0]
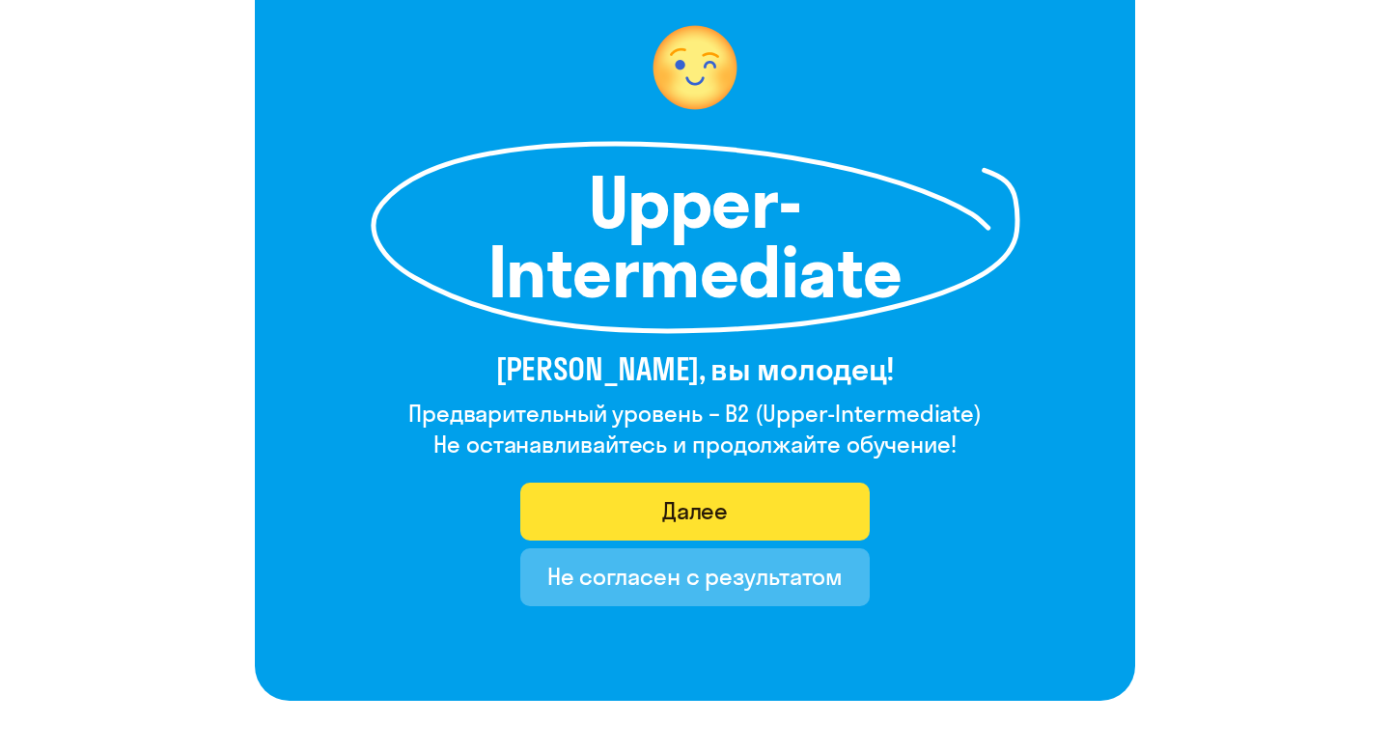
click at [712, 515] on div "Далее" at bounding box center [695, 510] width 67 height 31
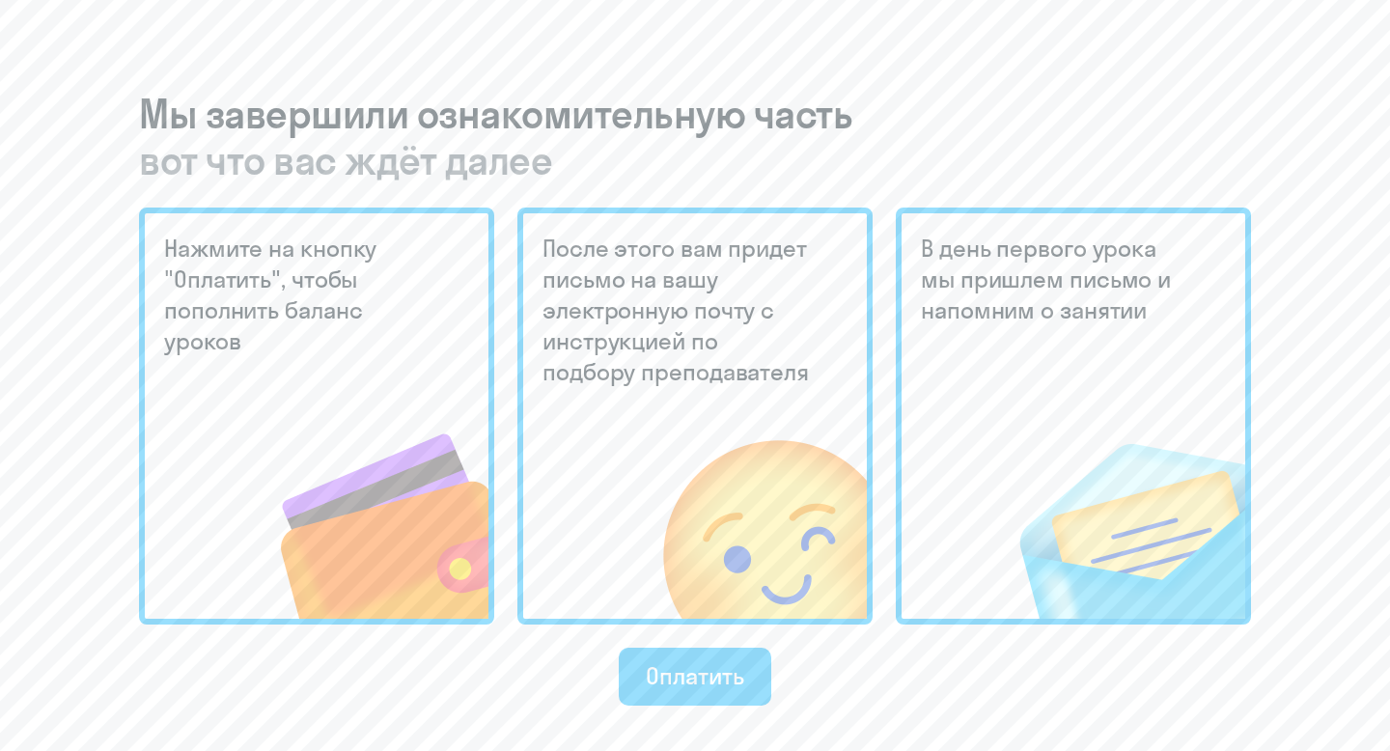
scroll to position [401, 0]
click at [710, 270] on h5 "После этого вам придет письмо на вашу электронную почту с инструкцией по подбор…" at bounding box center [679, 309] width 272 height 154
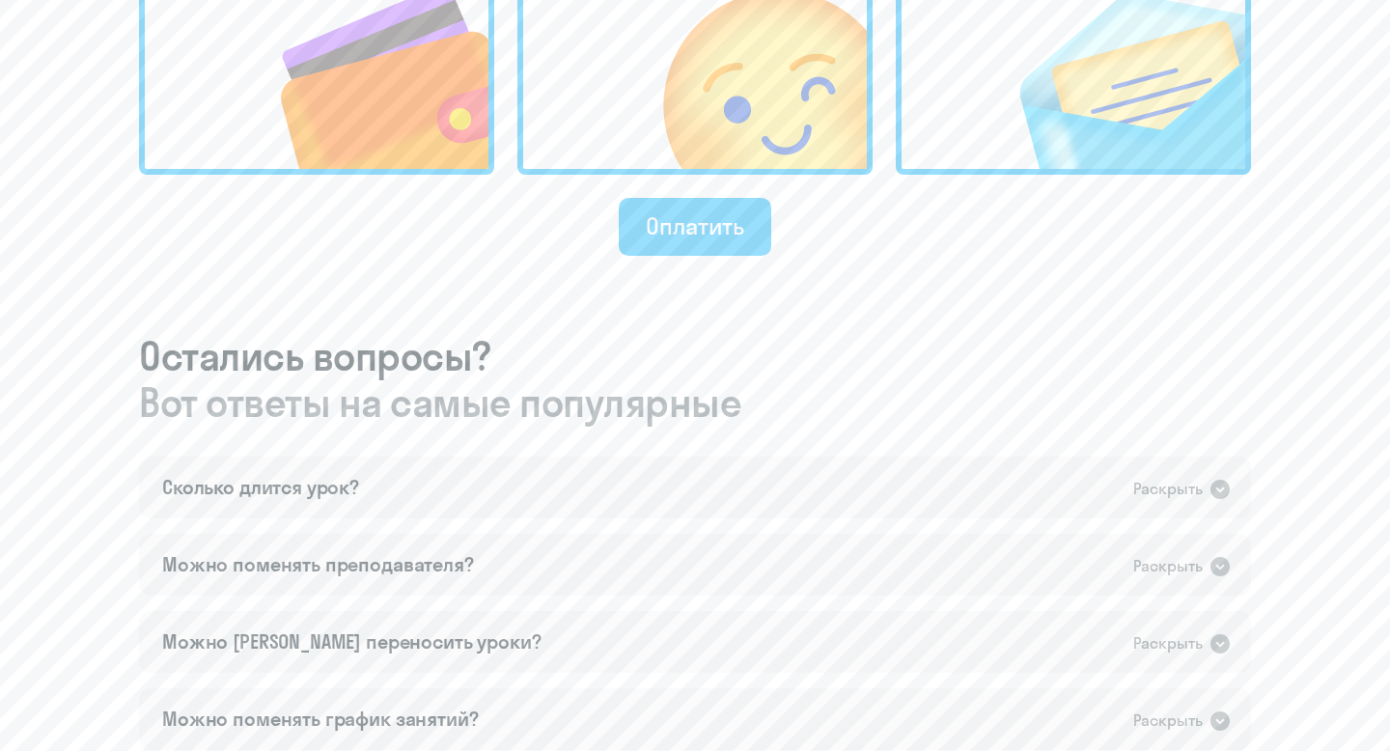
scroll to position [815, 0]
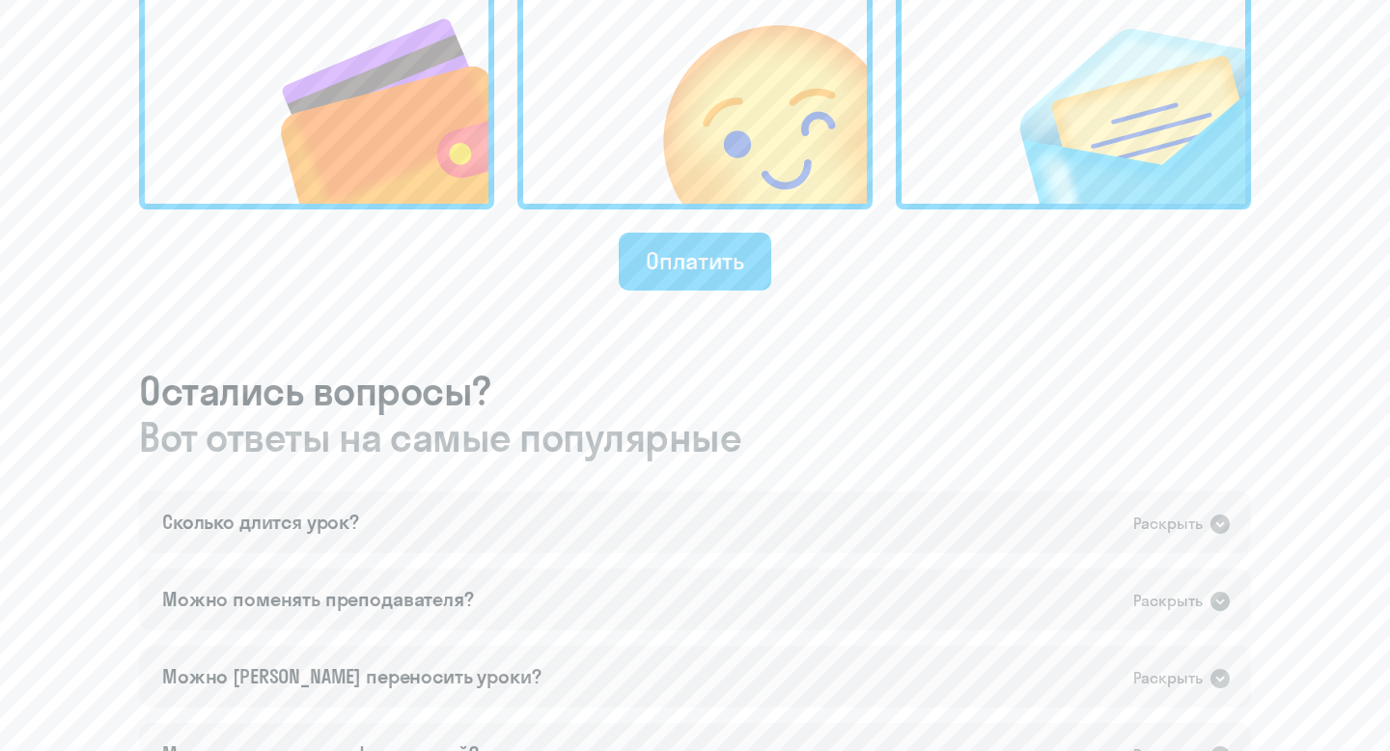
click at [684, 231] on div "Оплатить" at bounding box center [695, 249] width 1112 height 81
click at [683, 262] on div "Оплатить" at bounding box center [695, 260] width 98 height 31
